Goal: Submit feedback/report problem

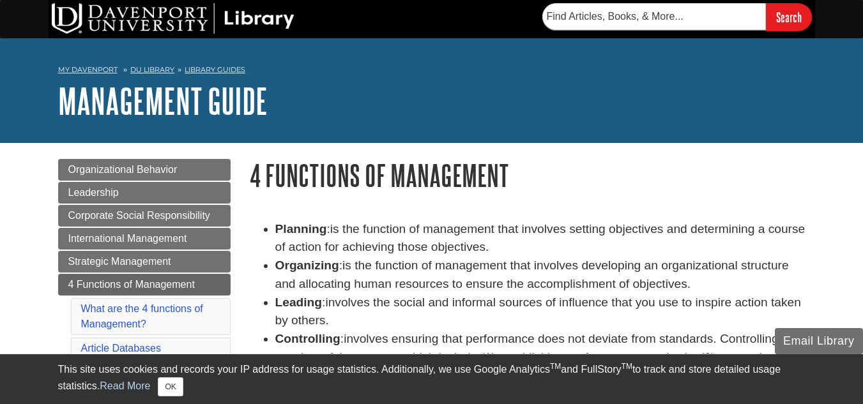
scroll to position [24, 0]
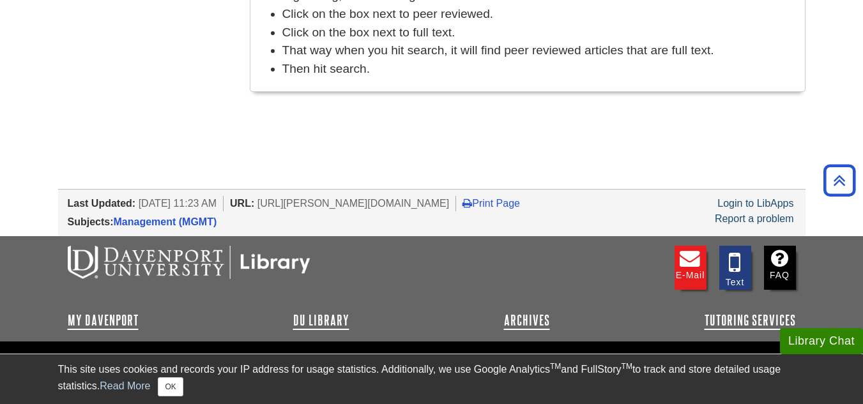
scroll to position [792, 0]
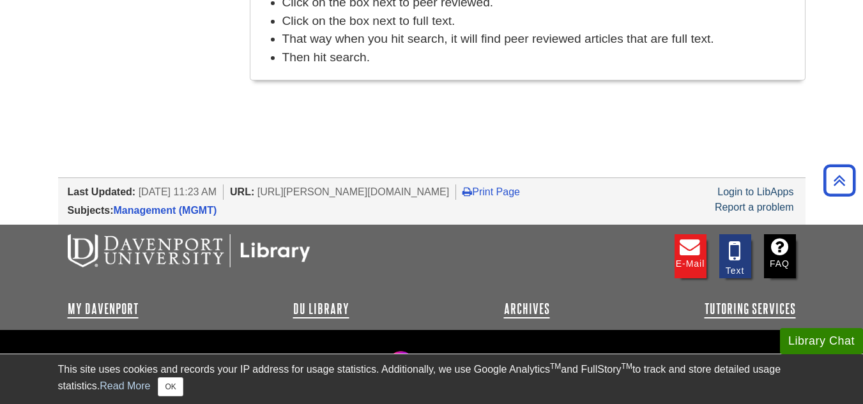
click at [297, 190] on span "[URL][PERSON_NAME][DOMAIN_NAME]" at bounding box center [353, 191] width 192 height 11
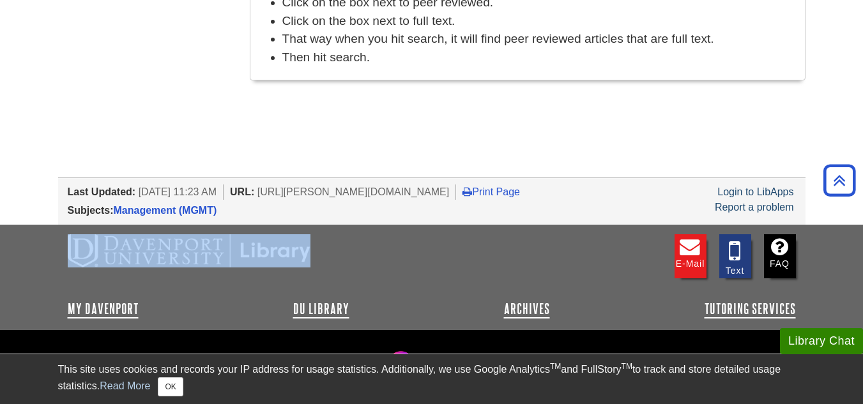
drag, startPoint x: 408, startPoint y: 215, endPoint x: 499, endPoint y: 250, distance: 97.8
click at [767, 206] on link "Report a problem" at bounding box center [753, 207] width 79 height 11
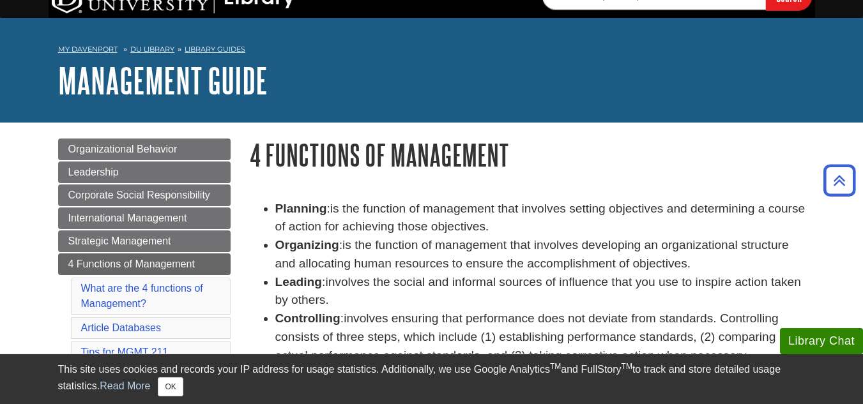
scroll to position [0, 0]
